Goal: Book appointment/travel/reservation

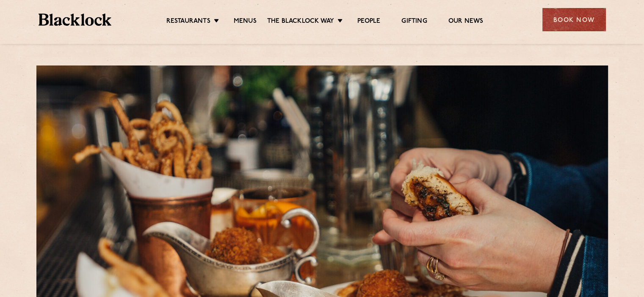
drag, startPoint x: 0, startPoint y: 0, endPoint x: 317, endPoint y: 208, distance: 378.9
click at [317, 208] on div at bounding box center [321, 185] width 571 height 239
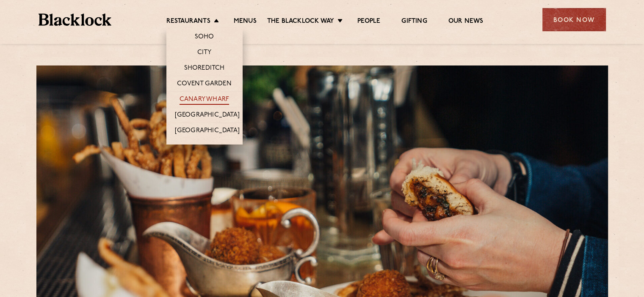
click at [215, 98] on link "Canary Wharf" at bounding box center [204, 100] width 50 height 9
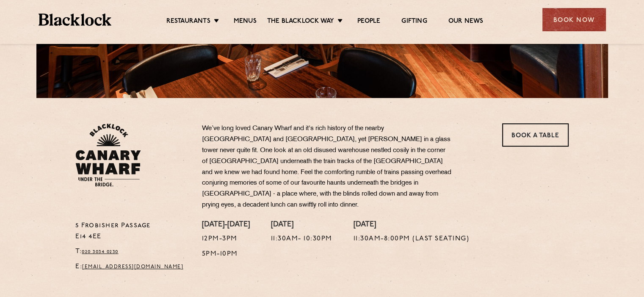
scroll to position [212, 0]
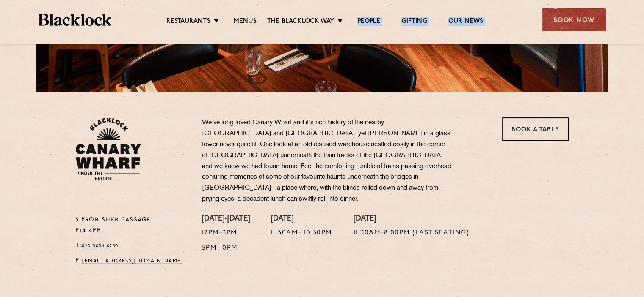
drag, startPoint x: 342, startPoint y: 35, endPoint x: 224, endPoint y: -44, distance: 142.4
click at [224, 0] on html "Restaurants The [PERSON_NAME] Way Menus News Gifting Our People Restaurants [GE…" at bounding box center [322, 285] width 644 height 995
